Goal: Task Accomplishment & Management: Manage account settings

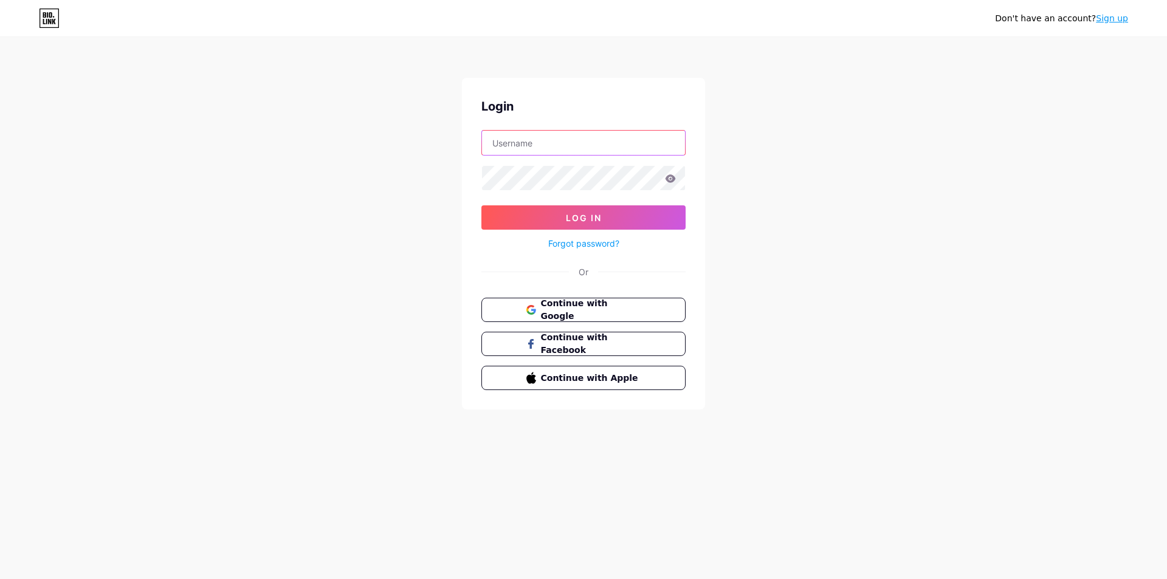
drag, startPoint x: 0, startPoint y: 0, endPoint x: 532, endPoint y: 142, distance: 550.7
click at [532, 142] on input "text" at bounding box center [583, 143] width 203 height 24
click at [545, 140] on input "[EMAIL_ADDRESS][DOMAIN_NAME]" at bounding box center [583, 143] width 203 height 24
click at [598, 218] on span "Log In" at bounding box center [584, 218] width 36 height 10
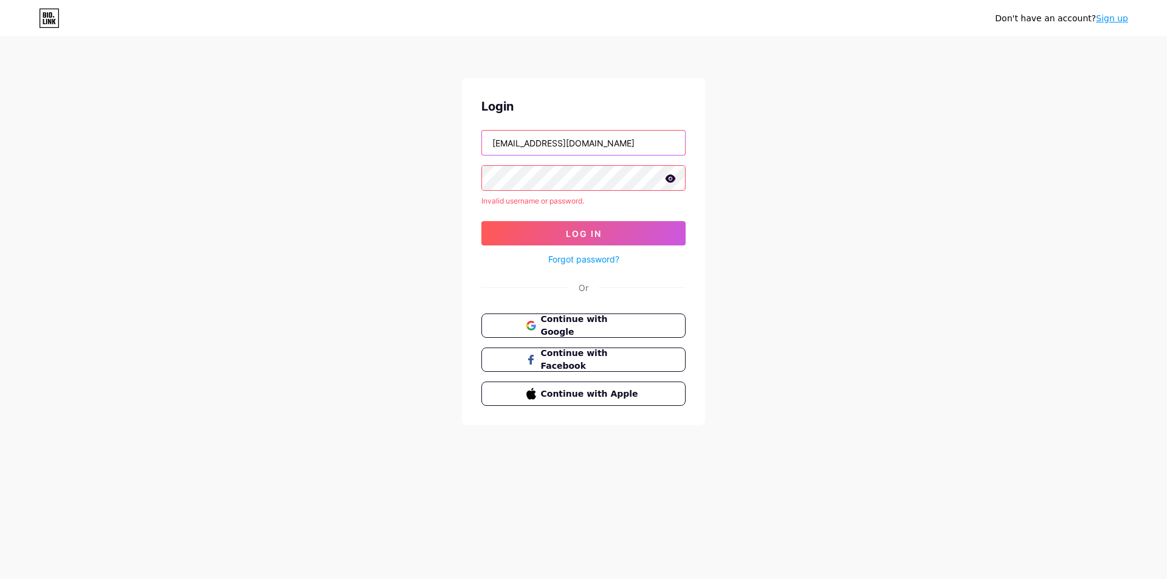
click at [557, 143] on input "[EMAIL_ADDRESS][DOMAIN_NAME]" at bounding box center [583, 143] width 203 height 24
click at [535, 146] on input "[EMAIL_ADDRESS][DOMAIN_NAME]" at bounding box center [583, 143] width 203 height 24
click at [553, 144] on input "[EMAIL_ADDRESS][DOMAIN_NAME]" at bounding box center [583, 143] width 203 height 24
click at [565, 236] on button "Log In" at bounding box center [584, 233] width 204 height 24
click at [541, 145] on input "[EMAIL_ADDRESS][DOMAIN_NAME]" at bounding box center [583, 143] width 203 height 24
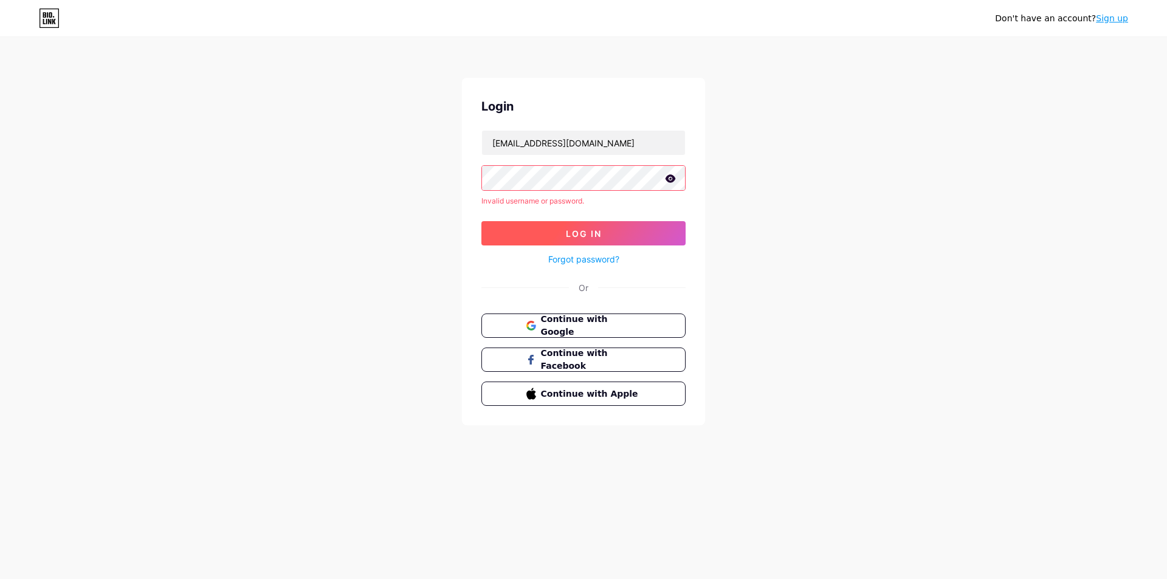
click at [559, 231] on button "Log In" at bounding box center [584, 233] width 204 height 24
click at [798, 168] on div "Don't have an account? Sign up Login [EMAIL_ADDRESS][DOMAIN_NAME] Invalid usern…" at bounding box center [583, 232] width 1167 height 465
click at [545, 143] on input "[EMAIL_ADDRESS][DOMAIN_NAME]" at bounding box center [583, 143] width 203 height 24
type input "[EMAIL_ADDRESS][DOMAIN_NAME]"
click at [548, 232] on button "Log In" at bounding box center [584, 233] width 204 height 24
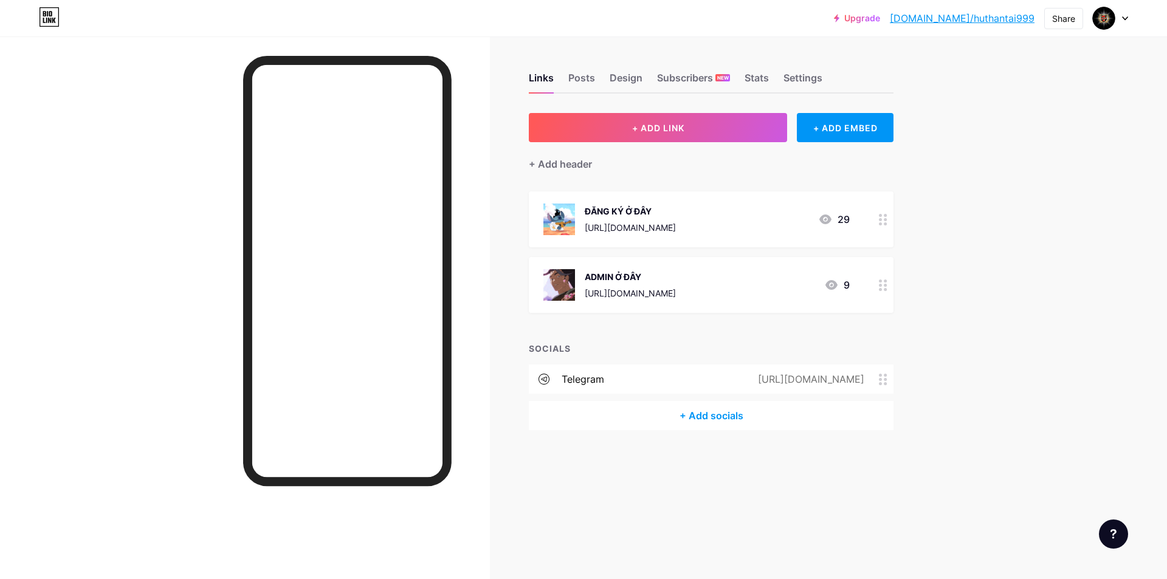
click at [965, 292] on div "Upgrade [DOMAIN_NAME]/huthan... [DOMAIN_NAME]/huthantai999 Share Switch account…" at bounding box center [583, 289] width 1167 height 579
click at [676, 216] on div "ĐĂNG KÝ Ở ĐÂY" at bounding box center [630, 211] width 91 height 13
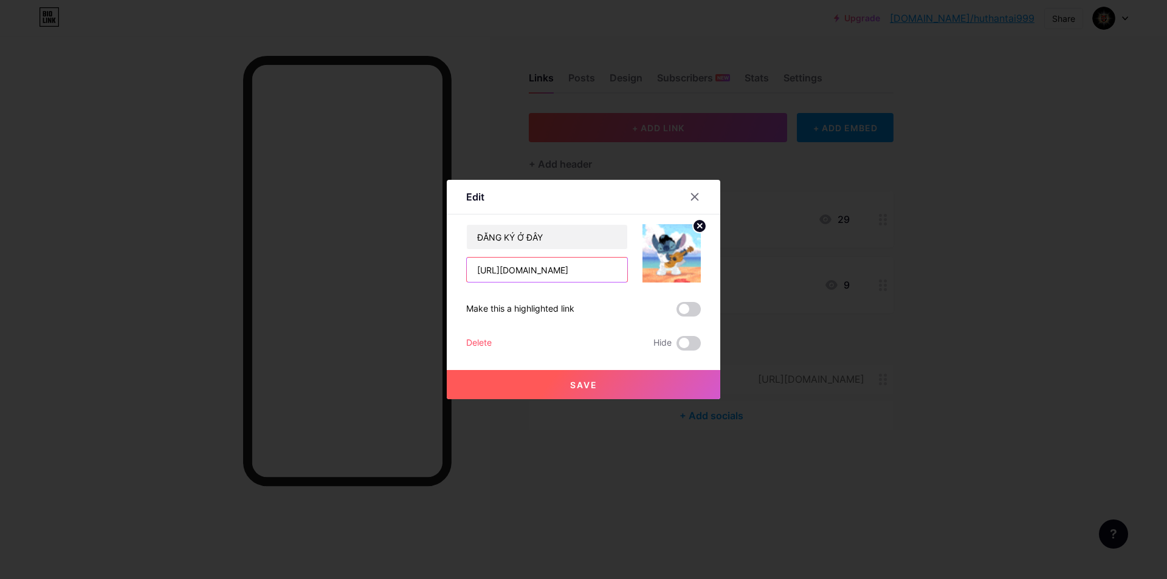
click at [568, 272] on input "[URL][DOMAIN_NAME]" at bounding box center [547, 270] width 161 height 24
paste input "[DOMAIN_NAME][URL]"
type input "[URL][DOMAIN_NAME]"
click at [587, 384] on span "Save" at bounding box center [583, 385] width 27 height 10
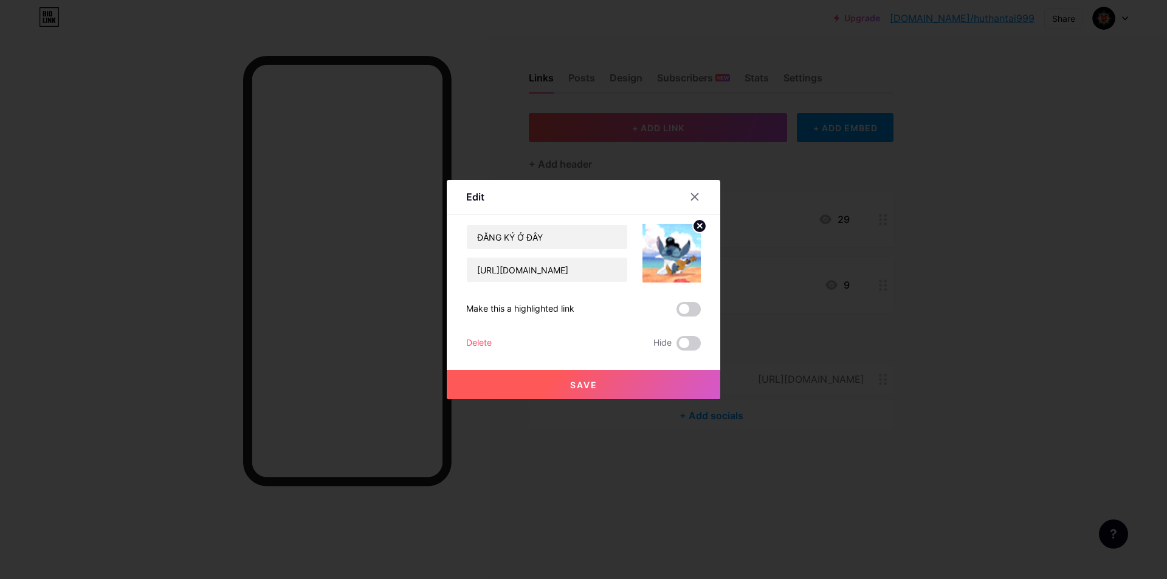
scroll to position [0, 0]
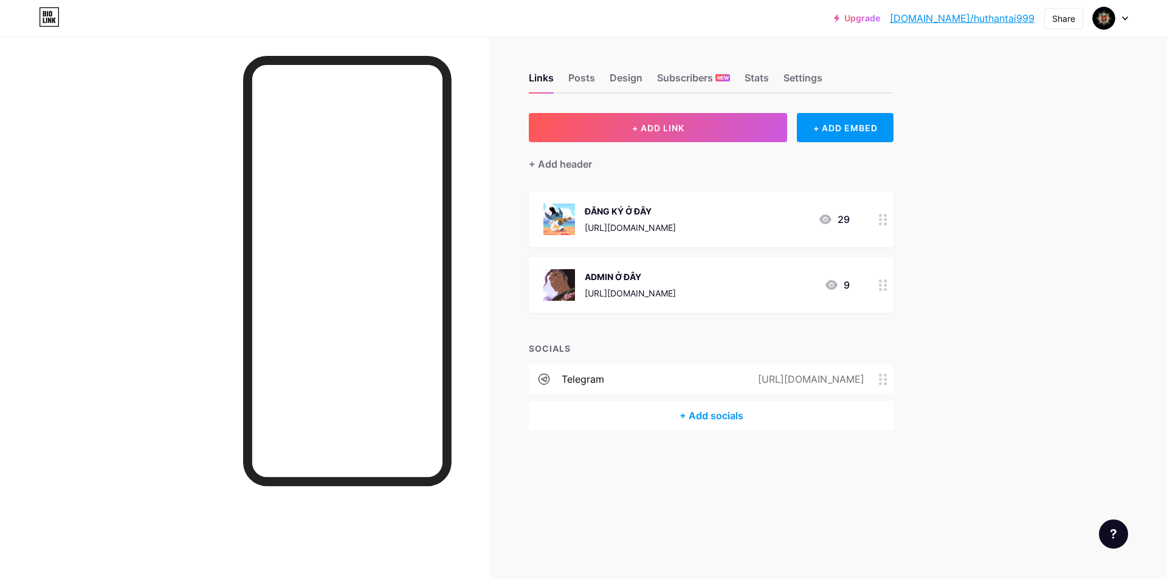
click at [983, 313] on div "Upgrade [DOMAIN_NAME]/huthan... [DOMAIN_NAME]/huthantai999 Share Switch account…" at bounding box center [583, 289] width 1167 height 579
click at [584, 76] on div "Posts" at bounding box center [582, 82] width 27 height 22
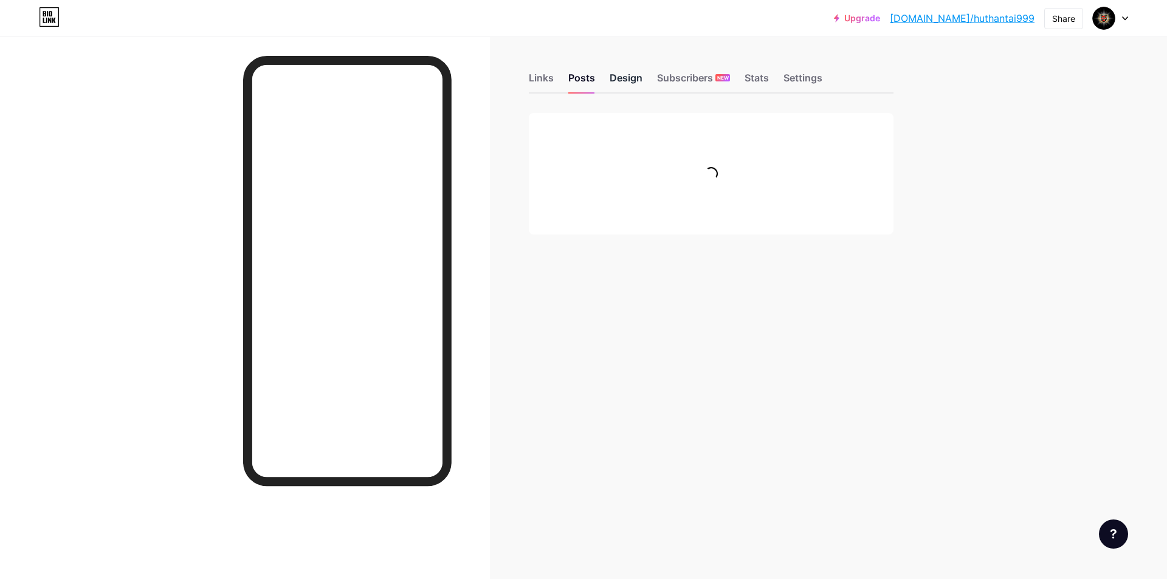
click at [634, 75] on div "Design" at bounding box center [626, 82] width 33 height 22
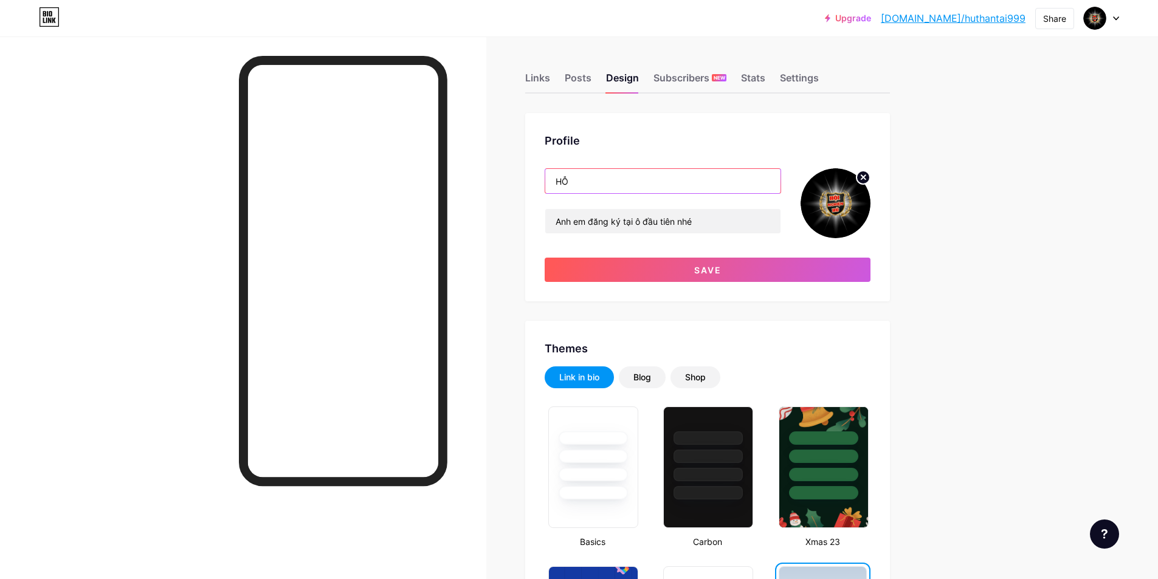
type input "H"
type input "GIỜ VÀNG MỖI NGÀY"
click at [657, 221] on input "Anh em đăng ký tại ô đầu tiên nhé" at bounding box center [662, 221] width 235 height 24
drag, startPoint x: 742, startPoint y: 221, endPoint x: 711, endPoint y: 221, distance: 31.0
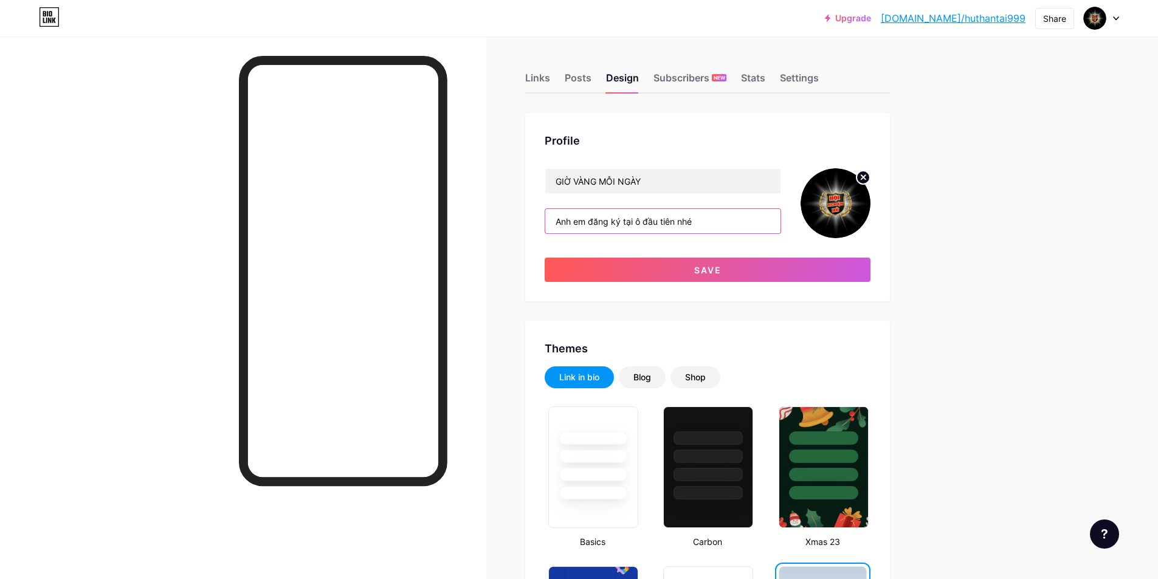
click at [702, 221] on input "Anh em đăng ký tại ô đầu tiên nhé" at bounding box center [662, 221] width 235 height 24
click at [721, 221] on input "Anh em đăng ký tại ô đầu tiên nhé" at bounding box center [662, 221] width 235 height 24
click at [604, 233] on input "Anh em đăng ký tại ô đầu tiên nhé" at bounding box center [662, 221] width 235 height 24
click at [576, 233] on input "Anh em đăng ký tại ô đầu tiên nhé" at bounding box center [662, 221] width 235 height 24
click at [594, 220] on input "Anh em đăng ký tại ô đầu tiên nhé" at bounding box center [662, 221] width 235 height 24
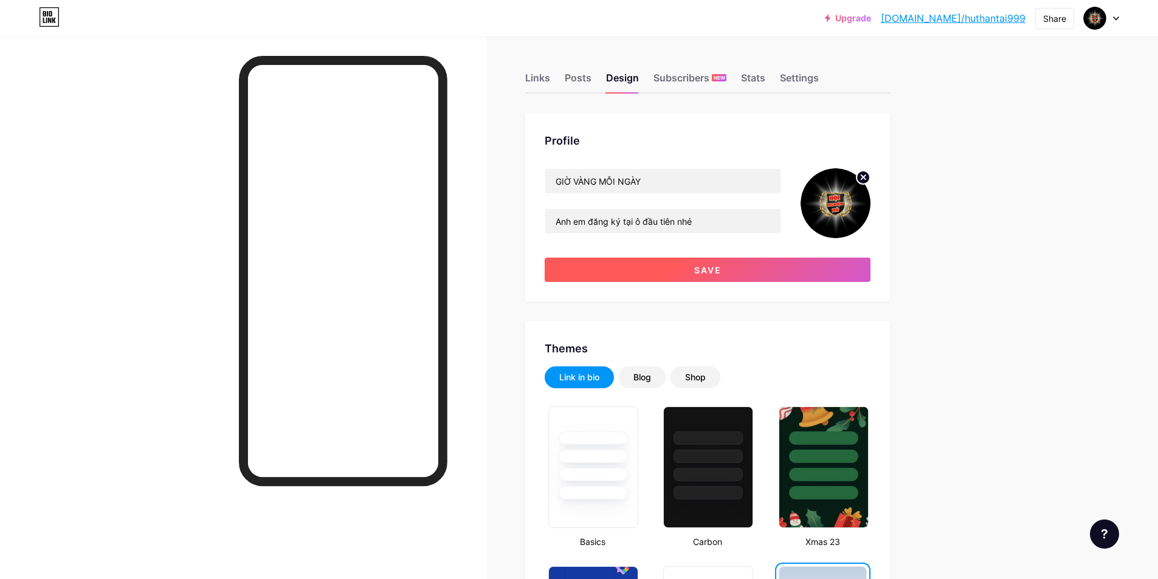
click at [717, 266] on span "Save" at bounding box center [707, 270] width 27 height 10
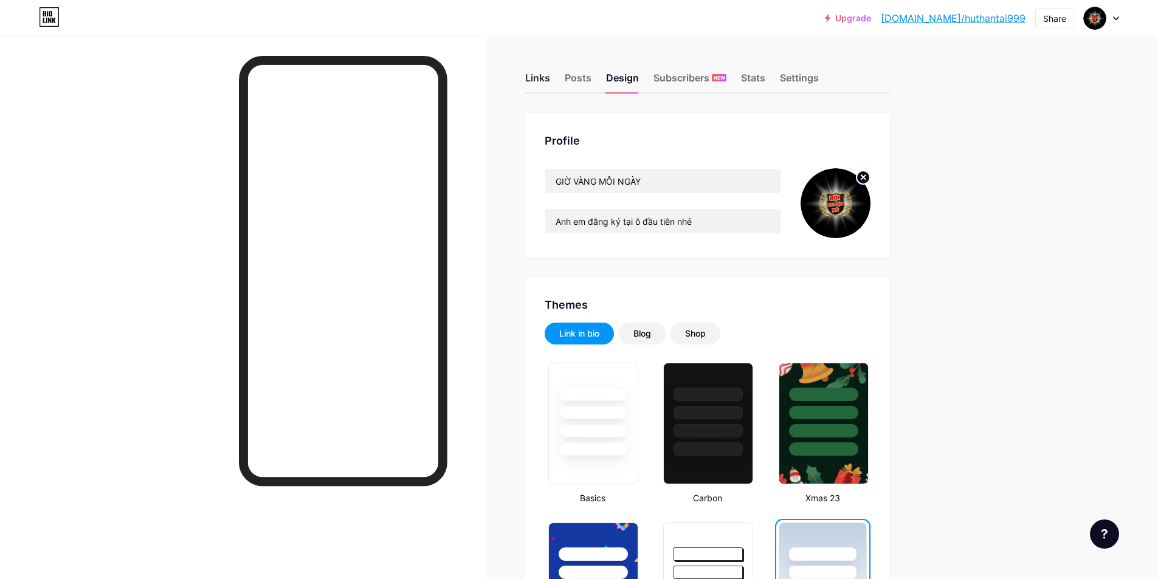
click at [539, 80] on div "Links" at bounding box center [537, 82] width 25 height 22
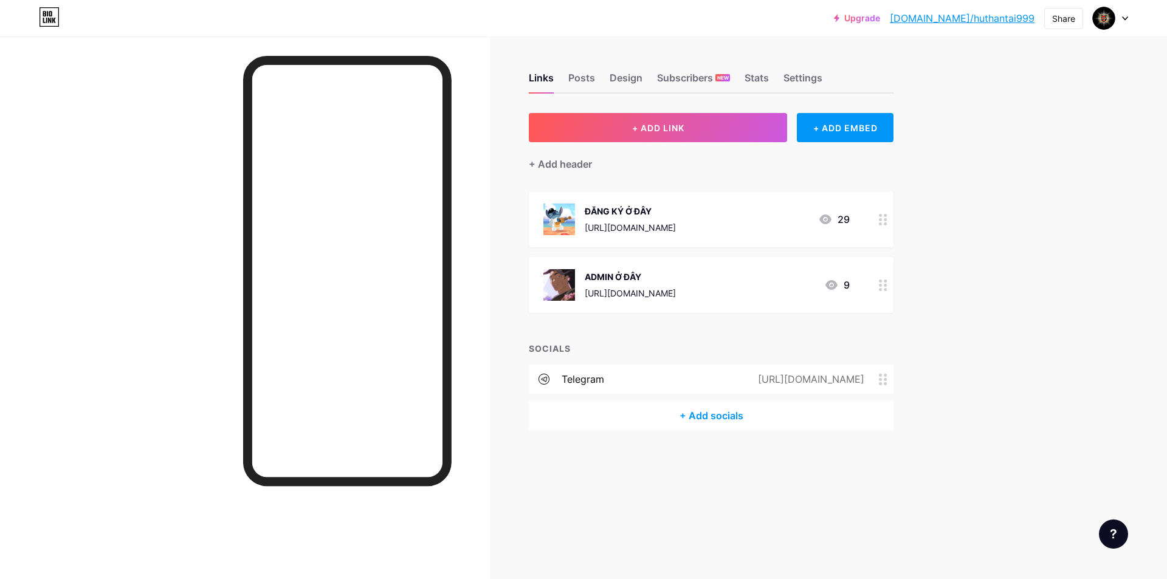
click at [1035, 218] on div "Upgrade [DOMAIN_NAME]/huthan... [DOMAIN_NAME]/huthantai999 Share Switch account…" at bounding box center [583, 289] width 1167 height 579
click at [1006, 20] on link "[DOMAIN_NAME]/huthantai999" at bounding box center [962, 18] width 145 height 15
